Goal: Find contact information: Find contact information

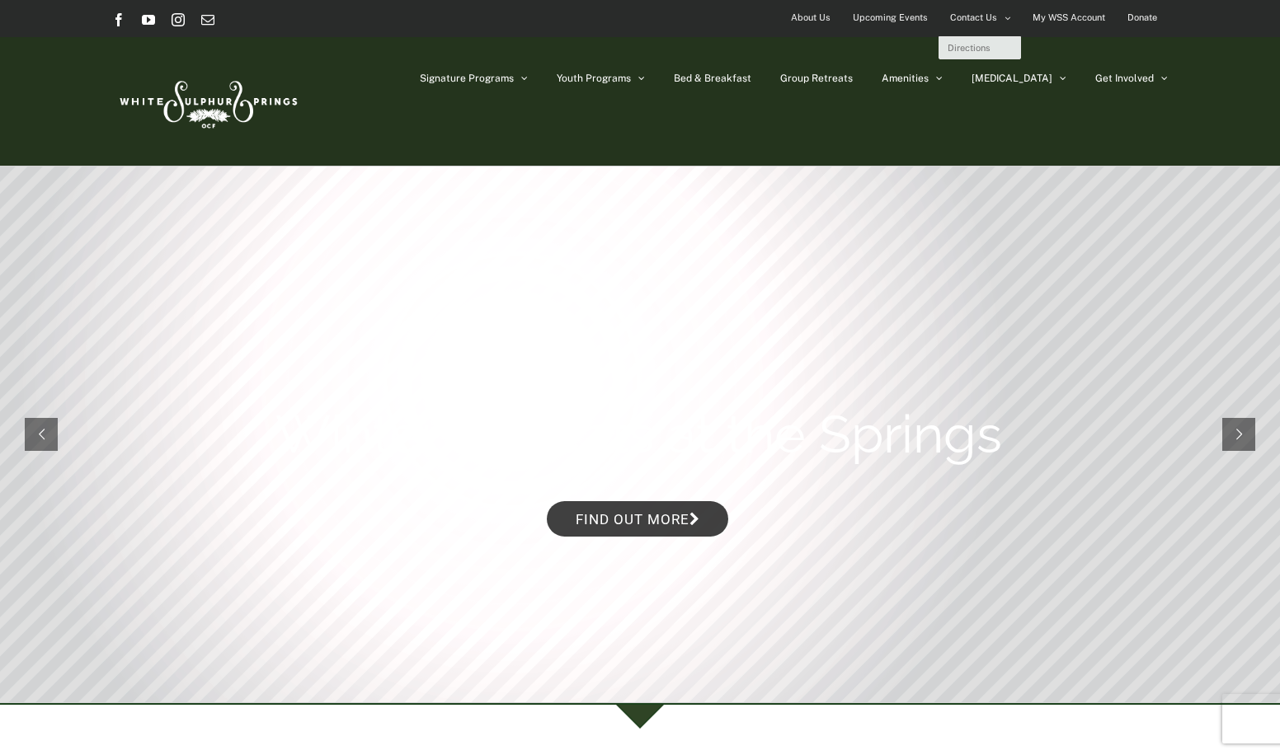
click at [978, 9] on span "Contact Us" at bounding box center [973, 18] width 47 height 24
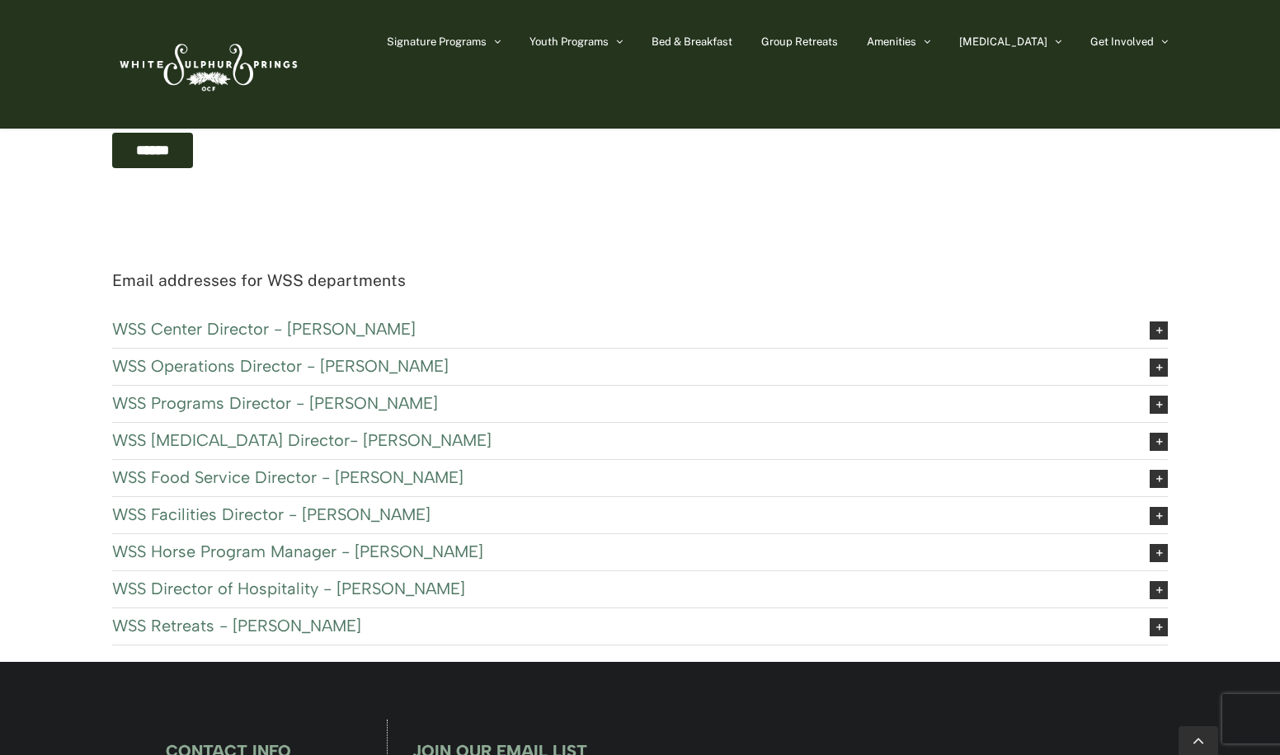
scroll to position [660, 0]
click at [264, 587] on span "WSS Director of Hospitality - [PERSON_NAME]" at bounding box center [618, 588] width 1012 height 18
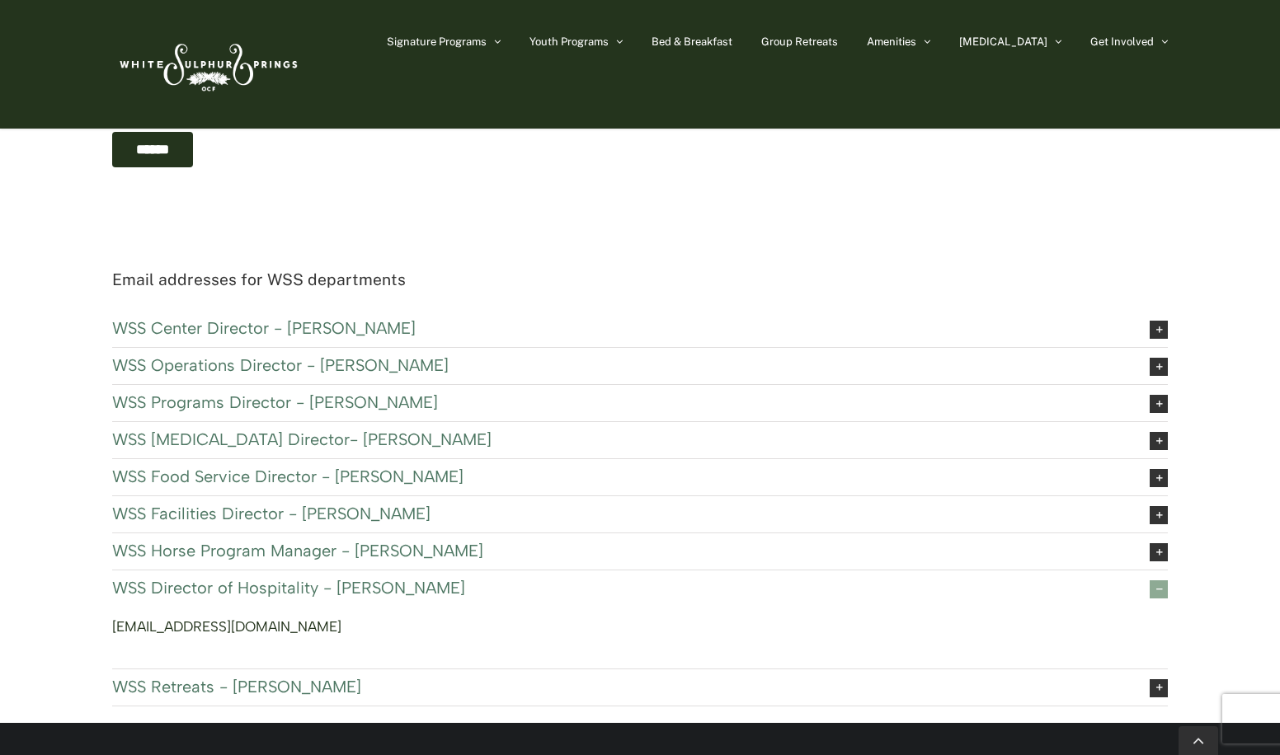
click at [233, 630] on link "[EMAIL_ADDRESS][DOMAIN_NAME]" at bounding box center [226, 627] width 229 height 16
